Goal: Navigation & Orientation: Find specific page/section

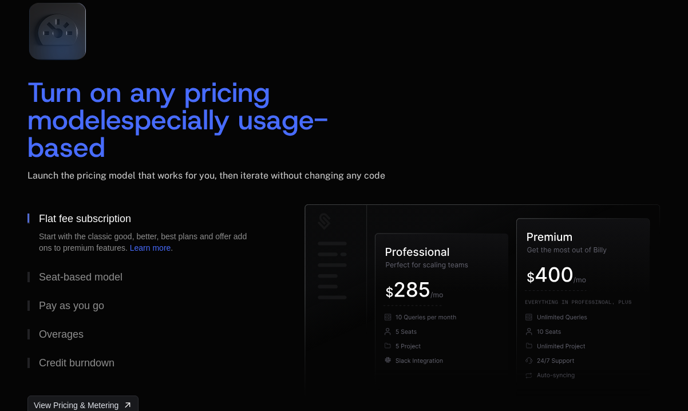
click at [304, 133] on span "especially usage-based" at bounding box center [177, 133] width 301 height 64
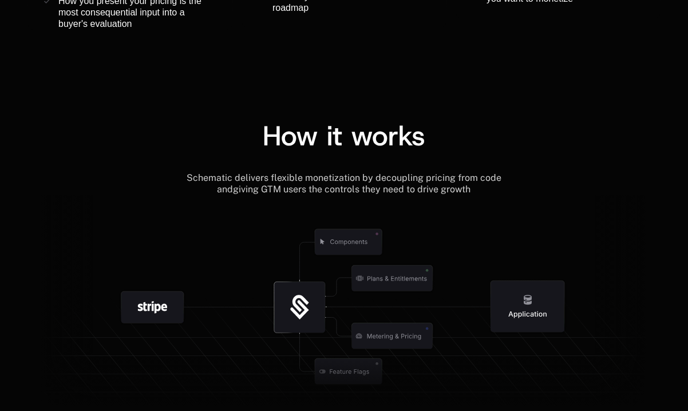
scroll to position [1263, 0]
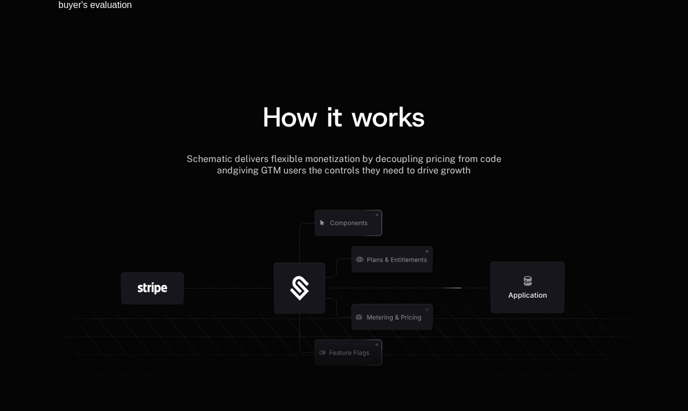
click at [286, 160] on span "Schematic delivers flexible monetization by decoupling pricing from code and" at bounding box center [345, 164] width 317 height 22
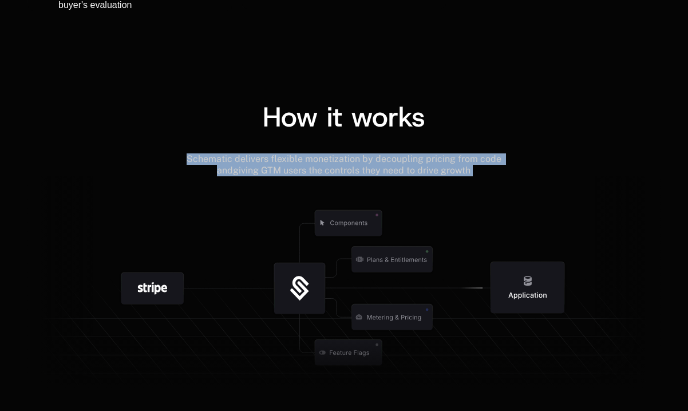
click at [286, 160] on span "Schematic delivers flexible monetization by decoupling pricing from code and" at bounding box center [345, 164] width 317 height 22
click at [371, 156] on span "Schematic delivers flexible monetization by decoupling pricing from code and" at bounding box center [345, 164] width 317 height 22
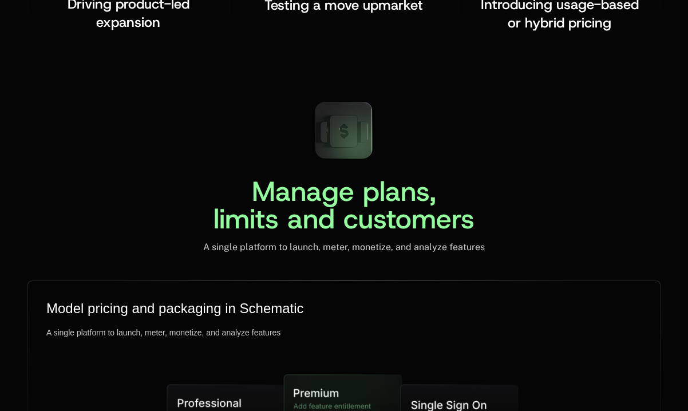
scroll to position [2722, 0]
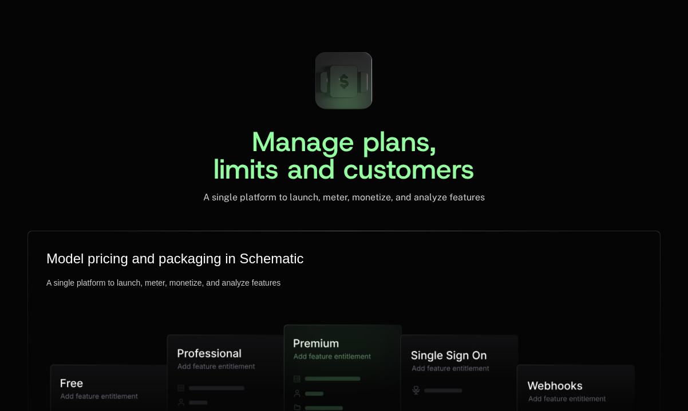
click at [282, 150] on span "Manage plans, limits and customers" at bounding box center [344, 155] width 261 height 64
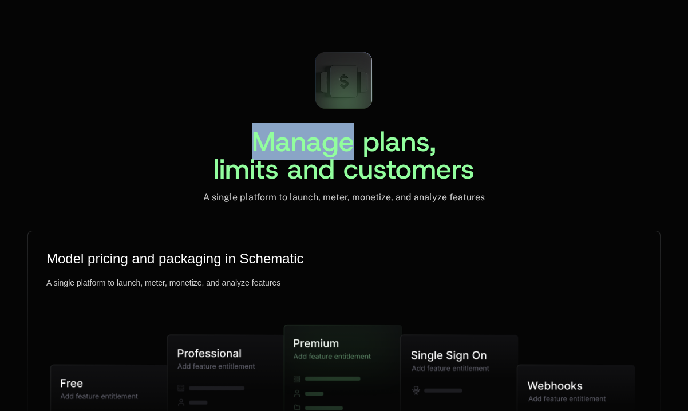
click at [282, 150] on span "Manage plans, limits and customers" at bounding box center [344, 155] width 261 height 64
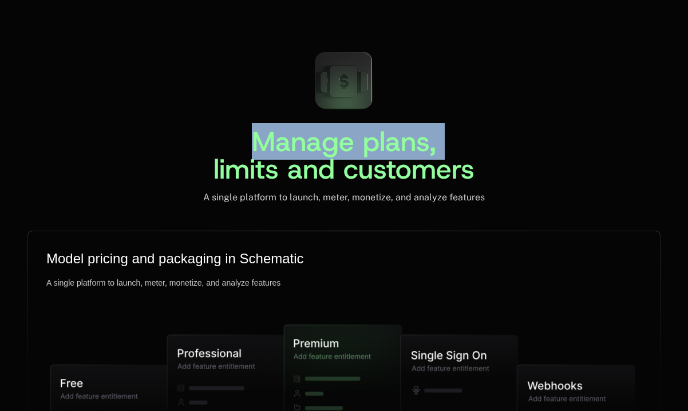
click at [282, 150] on span "Manage plans, limits and customers" at bounding box center [344, 155] width 261 height 64
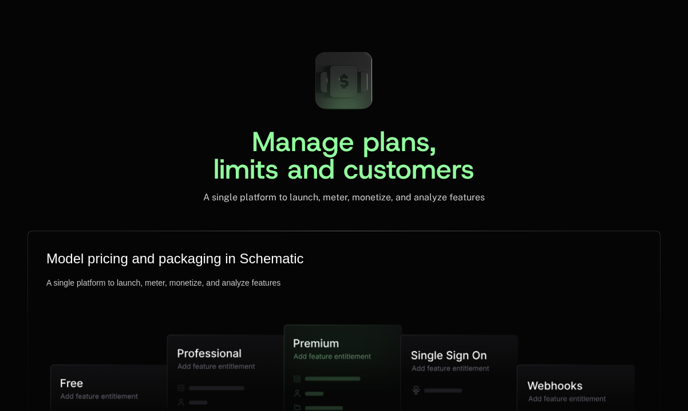
click at [282, 164] on span "Manage plans, limits and customers" at bounding box center [344, 155] width 261 height 64
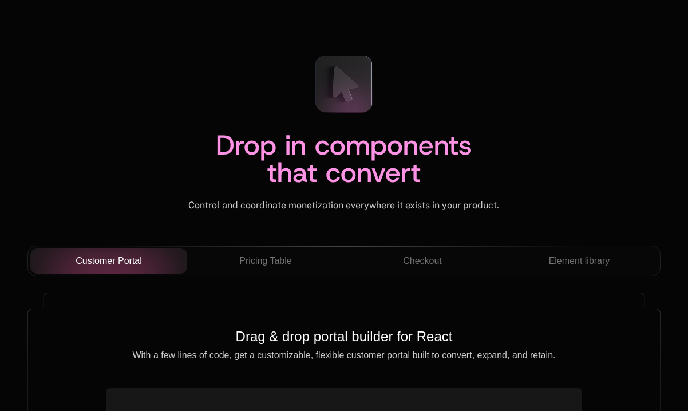
scroll to position [3978, 0]
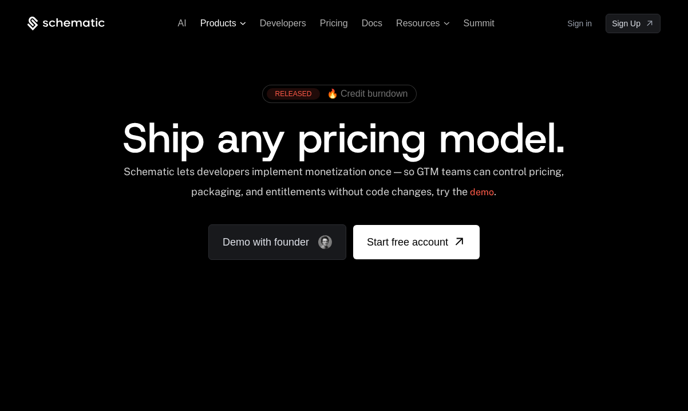
click at [244, 23] on icon at bounding box center [243, 23] width 6 height 3
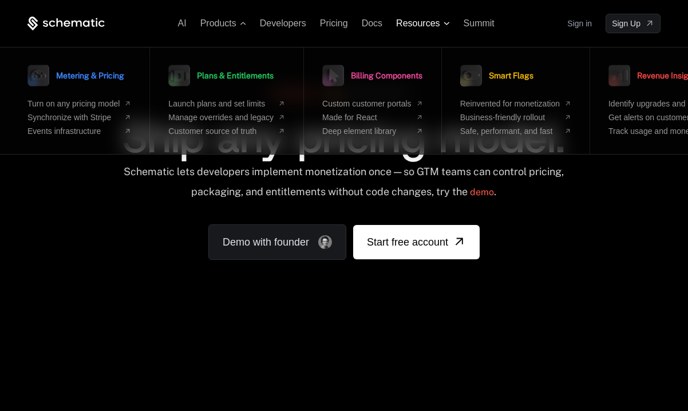
click at [437, 19] on span "Resources" at bounding box center [418, 23] width 44 height 10
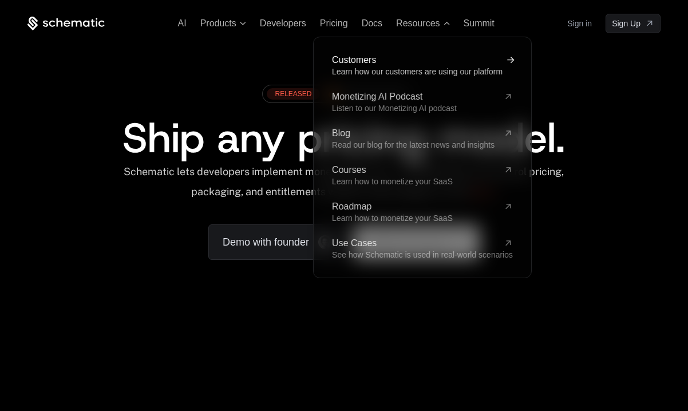
click at [430, 60] on span "Customers" at bounding box center [415, 60] width 167 height 9
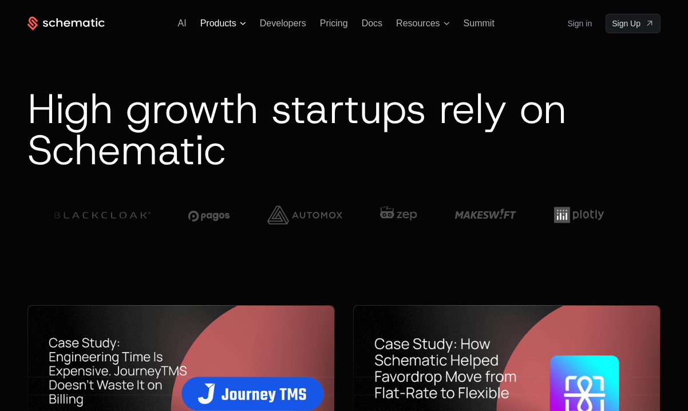
click at [216, 20] on span "Products" at bounding box center [218, 23] width 36 height 10
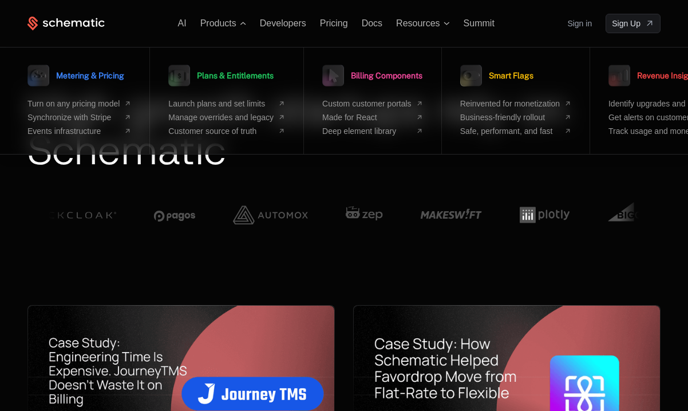
click at [57, 32] on div "AI Products Metering & Pricing Turn on any pricing model Synchronize with Strip…" at bounding box center [343, 23] width 633 height 19
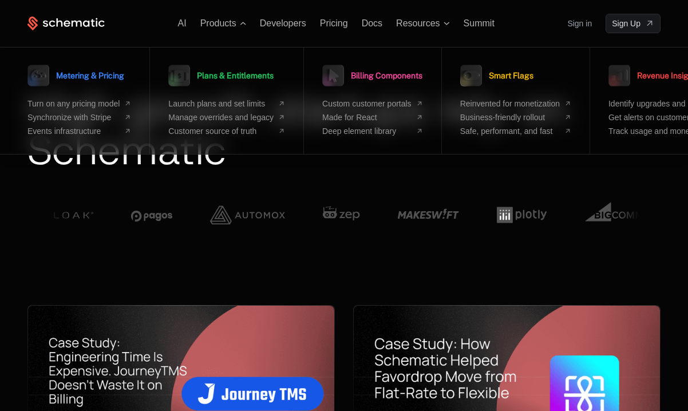
click at [57, 22] on icon at bounding box center [60, 22] width 6 height 9
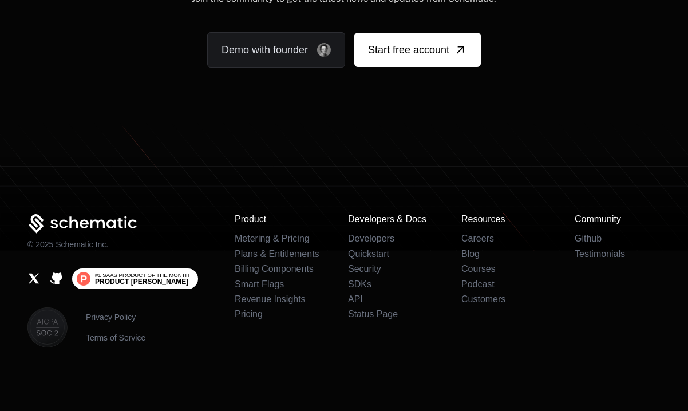
scroll to position [7085, 0]
click at [156, 278] on span "#1 SaaS Product of the Month" at bounding box center [142, 275] width 94 height 6
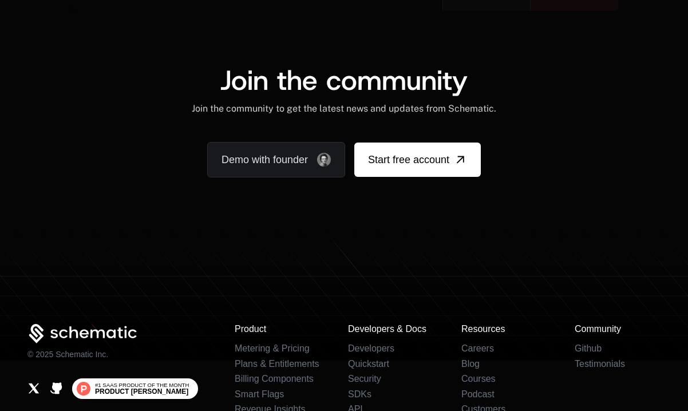
scroll to position [7195, 0]
